Goal: Transaction & Acquisition: Book appointment/travel/reservation

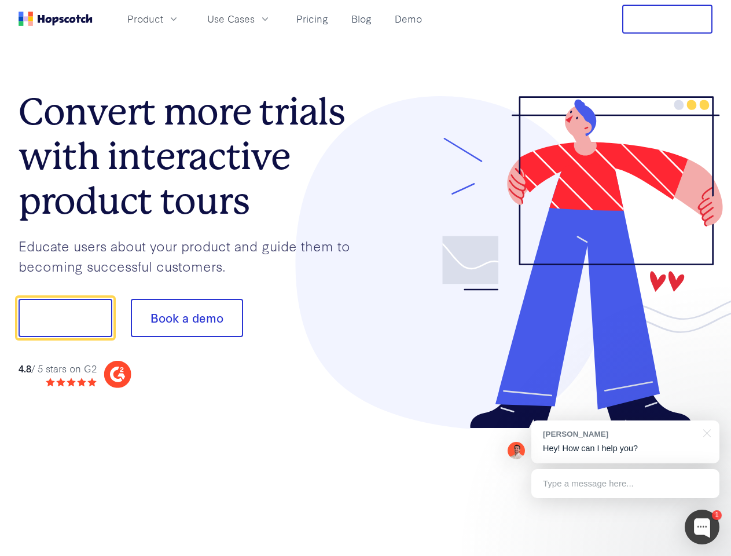
click at [366, 278] on div at bounding box center [539, 262] width 347 height 333
click at [163, 19] on span "Product" at bounding box center [145, 19] width 36 height 14
click at [255, 19] on span "Use Cases" at bounding box center [230, 19] width 47 height 14
click at [667, 19] on button "Free Trial" at bounding box center [667, 19] width 90 height 29
click at [65, 318] on button "Show me!" at bounding box center [66, 318] width 94 height 38
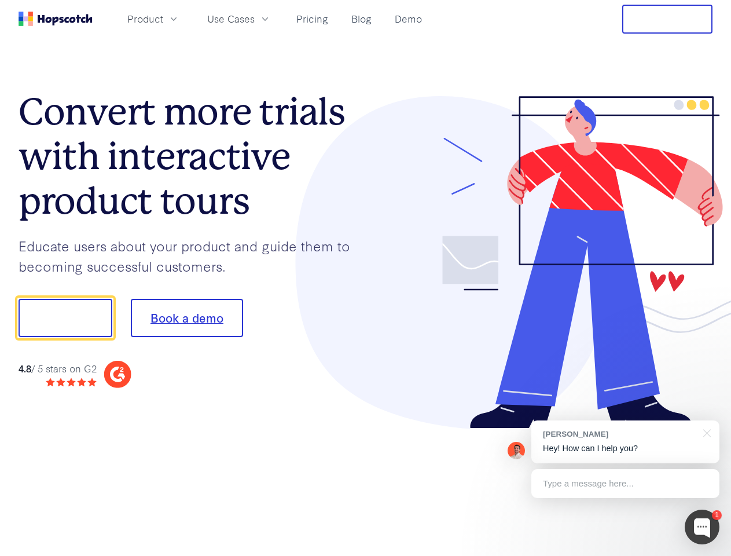
click at [186, 318] on button "Book a demo" at bounding box center [187, 318] width 112 height 38
click at [702, 527] on div at bounding box center [702, 526] width 35 height 35
click at [625, 442] on div "[PERSON_NAME] Hey! How can I help you?" at bounding box center [625, 441] width 188 height 43
click at [705, 432] on div at bounding box center [610, 316] width 217 height 386
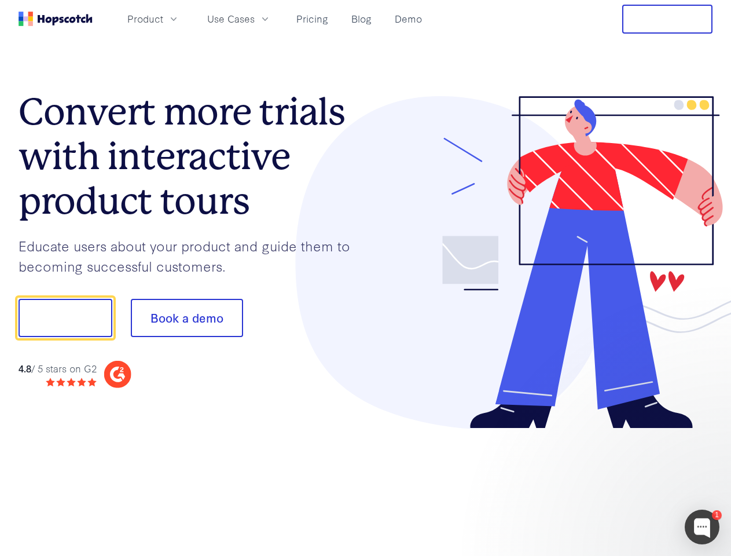
click at [625, 483] on div at bounding box center [610, 393] width 217 height 231
